Goal: Task Accomplishment & Management: Use online tool/utility

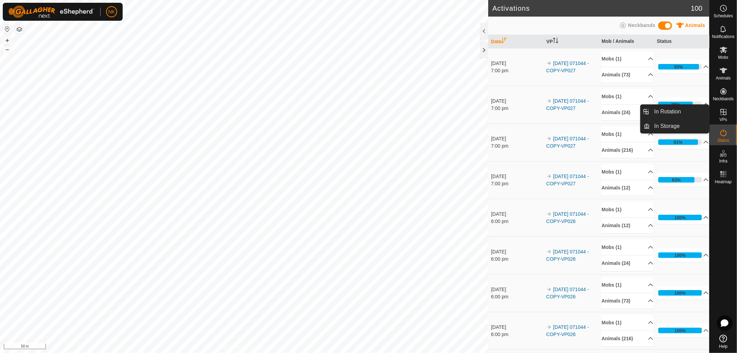
click at [726, 113] on icon at bounding box center [724, 112] width 6 height 6
click at [672, 113] on link "In Rotation" at bounding box center [679, 112] width 59 height 14
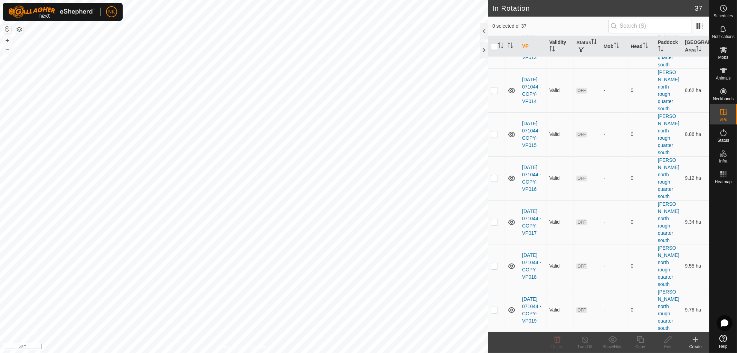
scroll to position [883, 0]
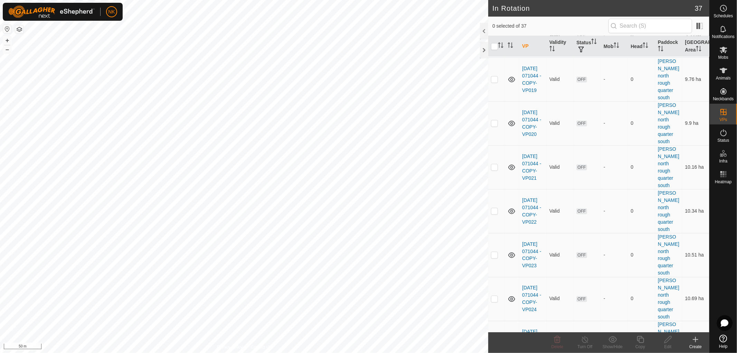
checkbox input "true"
click at [640, 340] on icon at bounding box center [640, 339] width 9 height 8
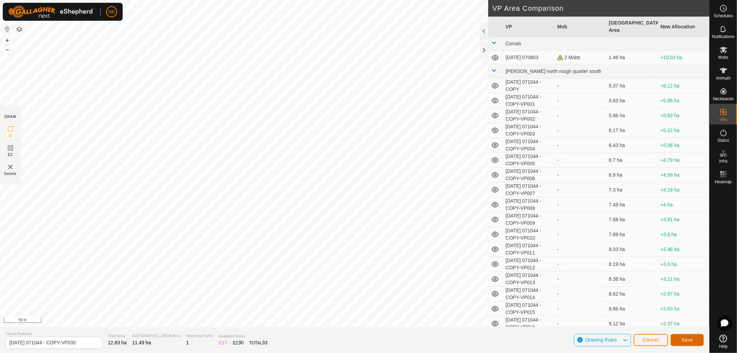
click at [686, 340] on span "Save" at bounding box center [688, 340] width 12 height 6
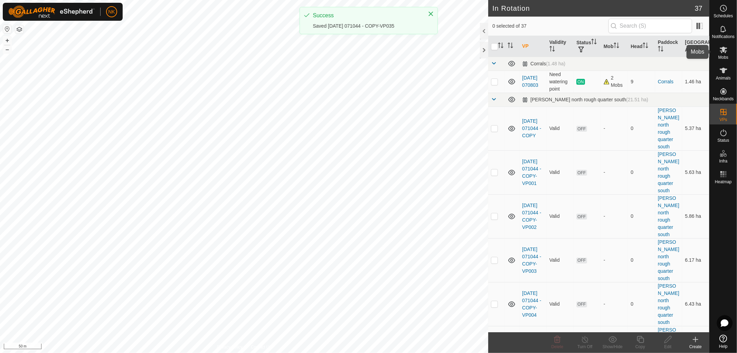
click at [724, 52] on icon at bounding box center [724, 50] width 8 height 8
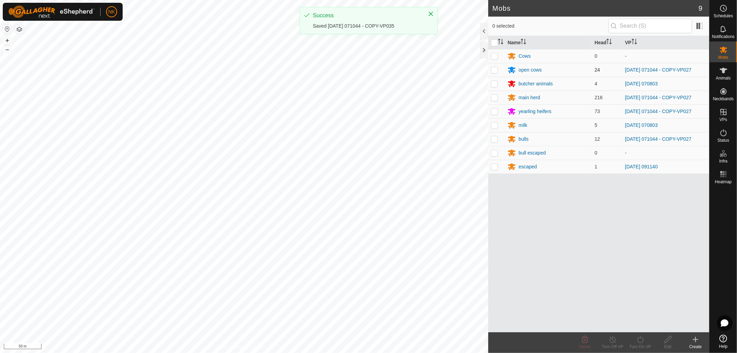
click at [496, 69] on p-checkbox at bounding box center [494, 70] width 7 height 6
checkbox input "true"
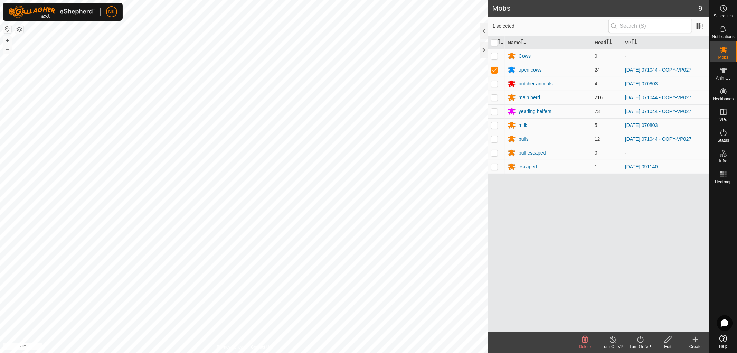
click at [494, 95] on p-checkbox at bounding box center [494, 98] width 7 height 6
checkbox input "true"
click at [496, 113] on p-checkbox at bounding box center [494, 112] width 7 height 6
checkbox input "true"
click at [493, 138] on p-checkbox at bounding box center [494, 139] width 7 height 6
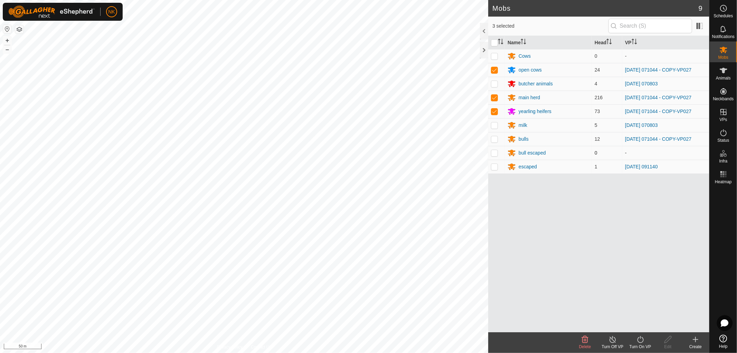
checkbox input "true"
click at [641, 344] on div "Turn On VP" at bounding box center [641, 347] width 28 height 6
click at [637, 324] on link "Now" at bounding box center [661, 324] width 68 height 14
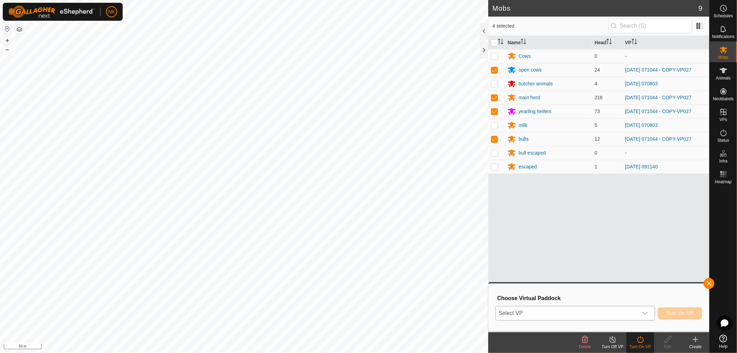
click at [641, 312] on div "dropdown trigger" at bounding box center [645, 313] width 14 height 14
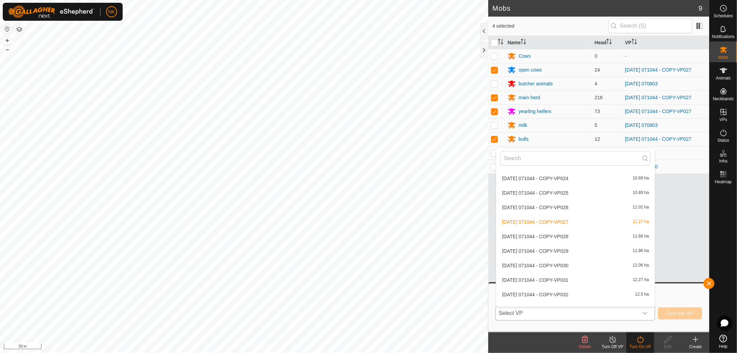
scroll to position [460, 0]
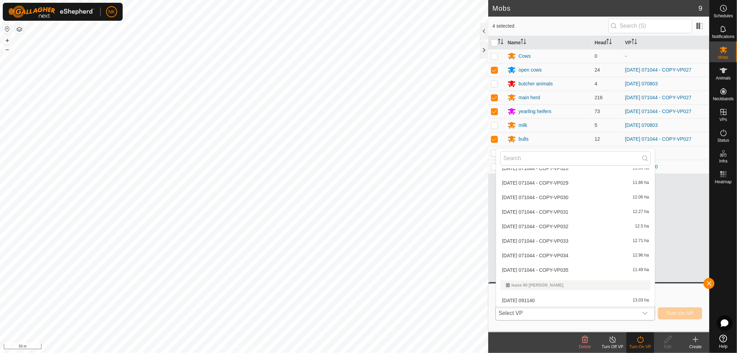
click at [565, 271] on li "[DATE] 071044 - COPY-VP035 11.49 ha" at bounding box center [575, 270] width 159 height 14
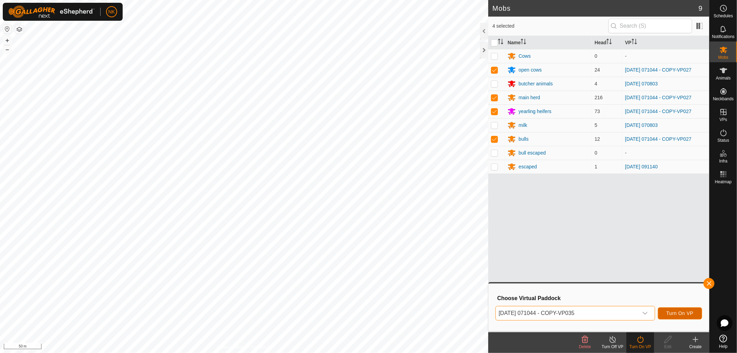
click at [676, 309] on button "Turn On VP" at bounding box center [680, 313] width 44 height 12
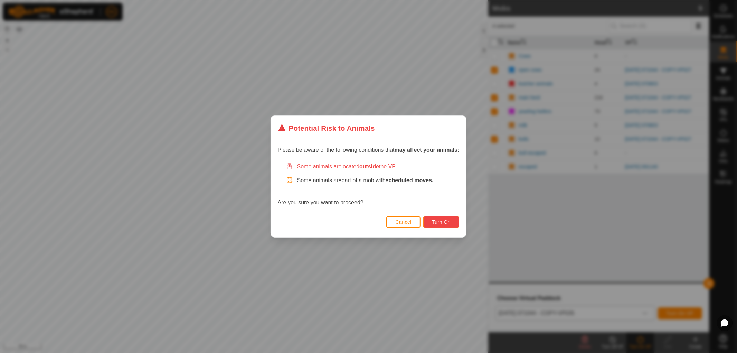
click at [451, 222] on span "Turn On" at bounding box center [441, 222] width 19 height 6
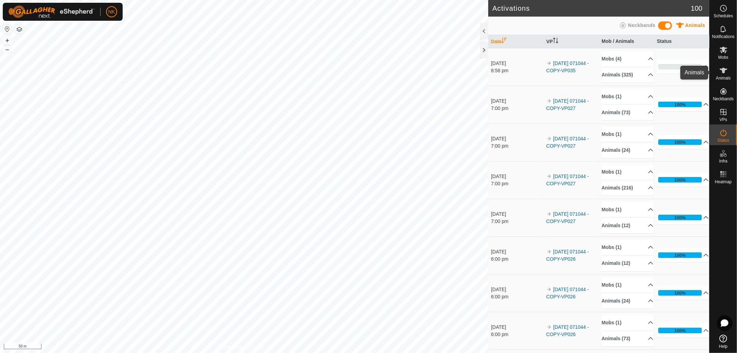
click at [727, 76] on span "Animals" at bounding box center [723, 78] width 15 height 4
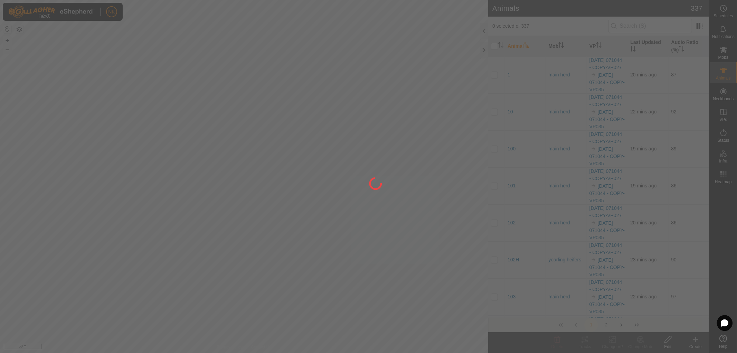
click at [638, 27] on div at bounding box center [368, 176] width 737 height 353
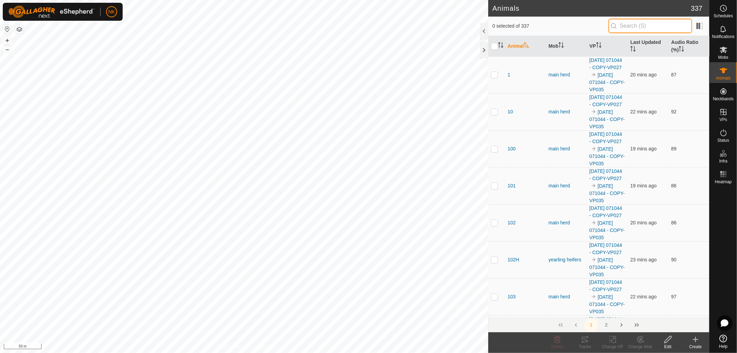
click at [638, 28] on input "text" at bounding box center [651, 26] width 84 height 15
drag, startPoint x: 636, startPoint y: 25, endPoint x: 600, endPoint y: 23, distance: 36.0
click at [601, 23] on div "0 selected of 8 24" at bounding box center [599, 26] width 213 height 15
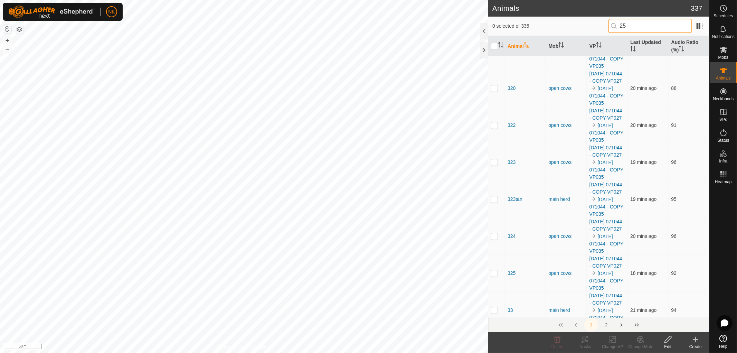
drag, startPoint x: 633, startPoint y: 26, endPoint x: 574, endPoint y: 28, distance: 59.1
click at [578, 27] on div "0 selected of 335 25" at bounding box center [599, 26] width 213 height 15
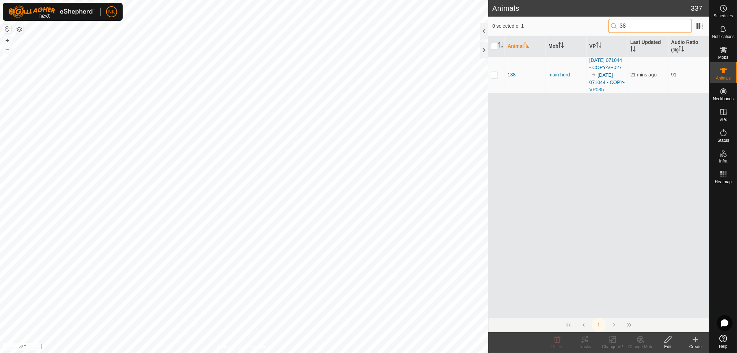
drag, startPoint x: 634, startPoint y: 22, endPoint x: 590, endPoint y: 25, distance: 44.0
click at [599, 24] on div "0 selected of 1 38" at bounding box center [599, 26] width 213 height 15
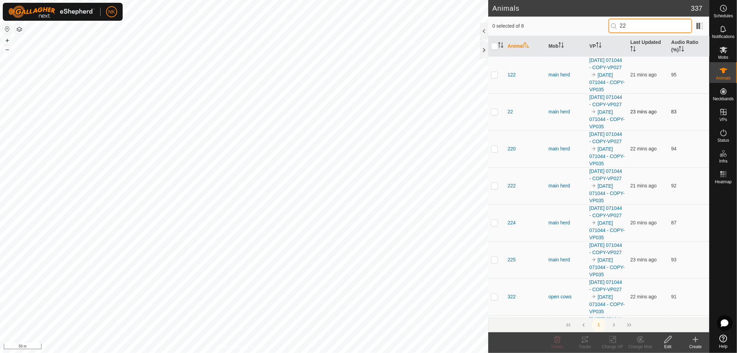
type input "22"
